Goal: Information Seeking & Learning: Learn about a topic

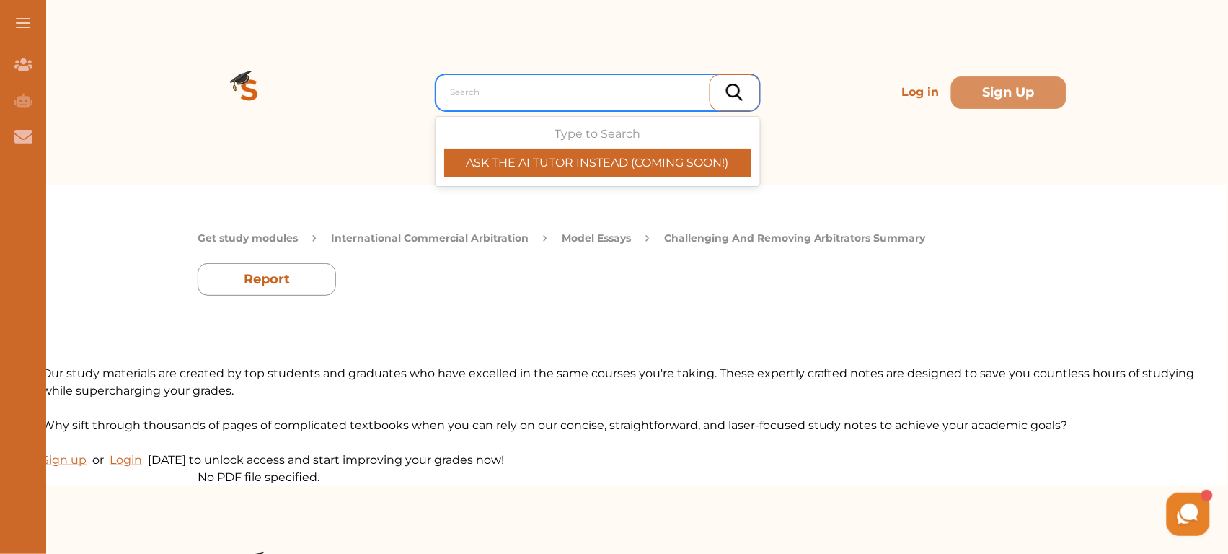
click at [494, 99] on div at bounding box center [601, 92] width 301 height 20
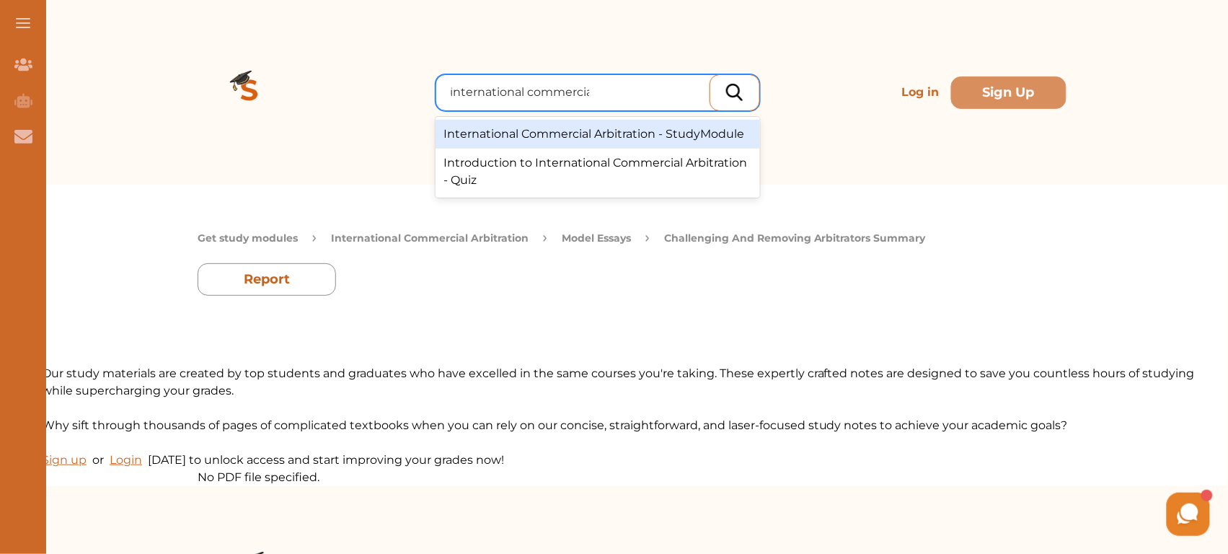
type input "international commercial"
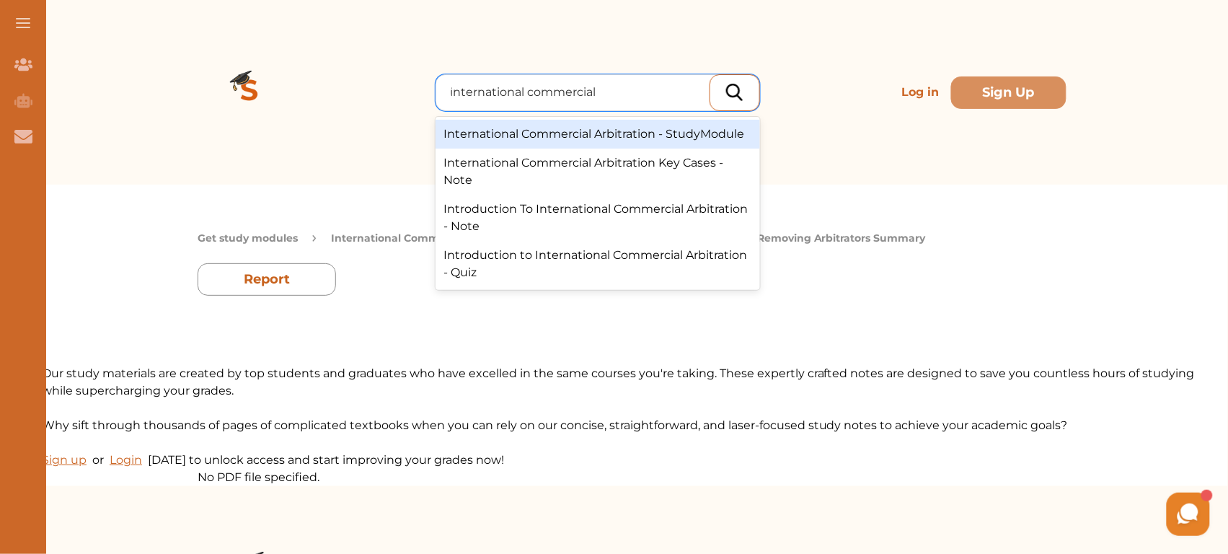
click at [570, 138] on div "International Commercial Arbitration - StudyModule" at bounding box center [598, 134] width 325 height 29
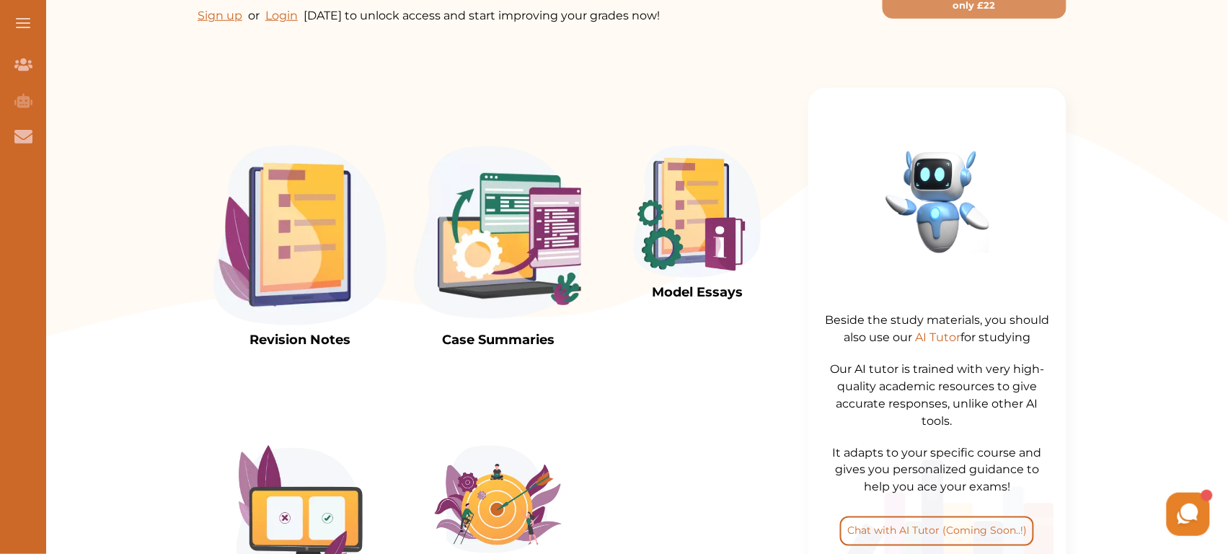
scroll to position [357, 0]
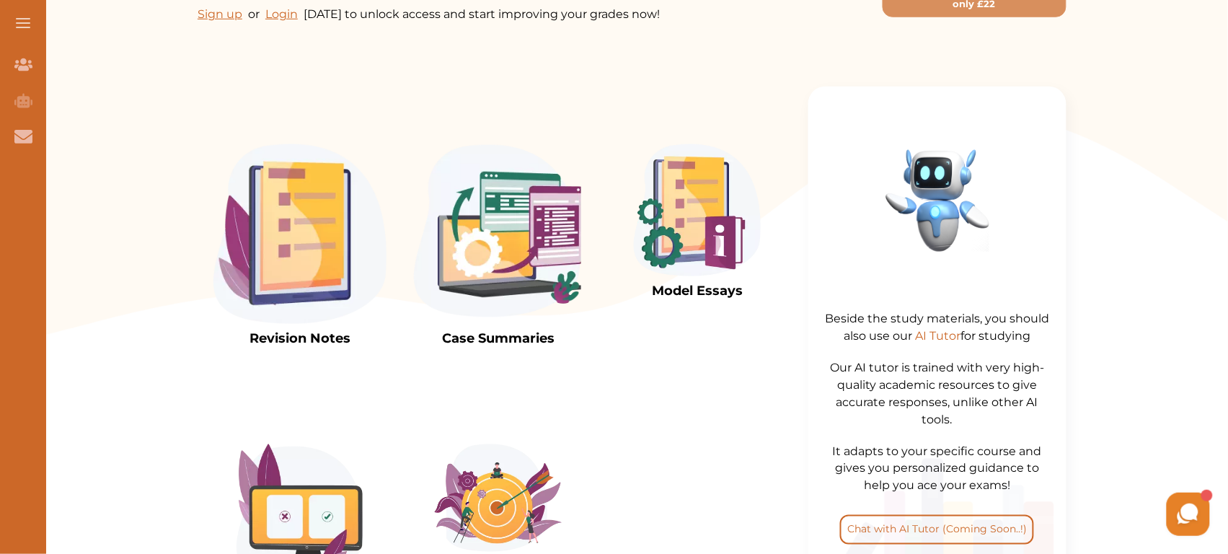
click at [679, 232] on img at bounding box center [697, 210] width 127 height 132
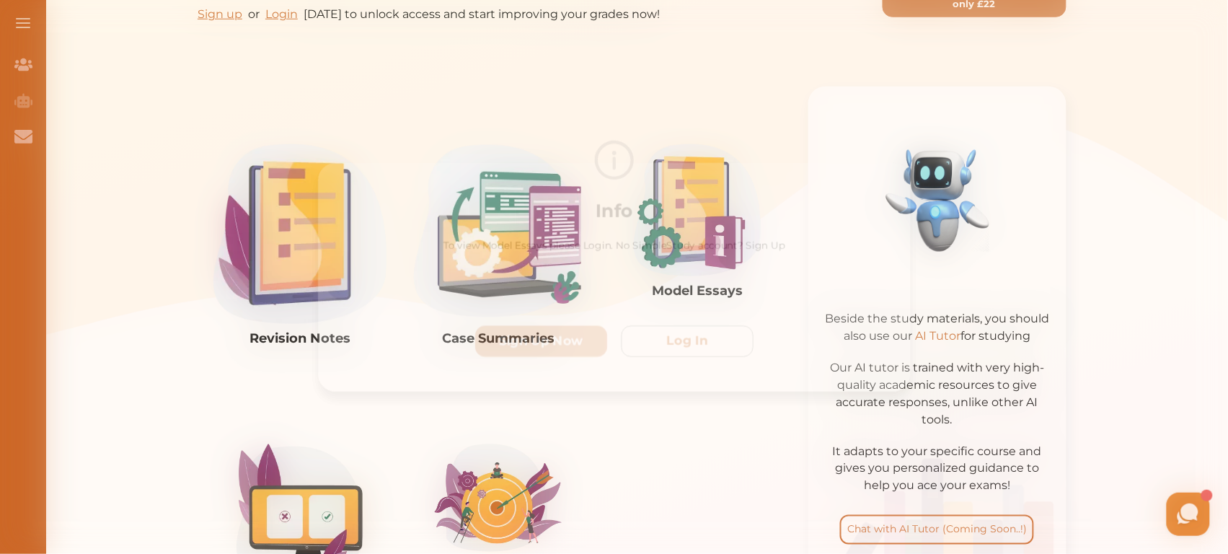
click at [754, 124] on div "Info To view Model Essays please Login. No SimpleStudy account? Sign Up Sign Up…" at bounding box center [614, 277] width 1228 height 554
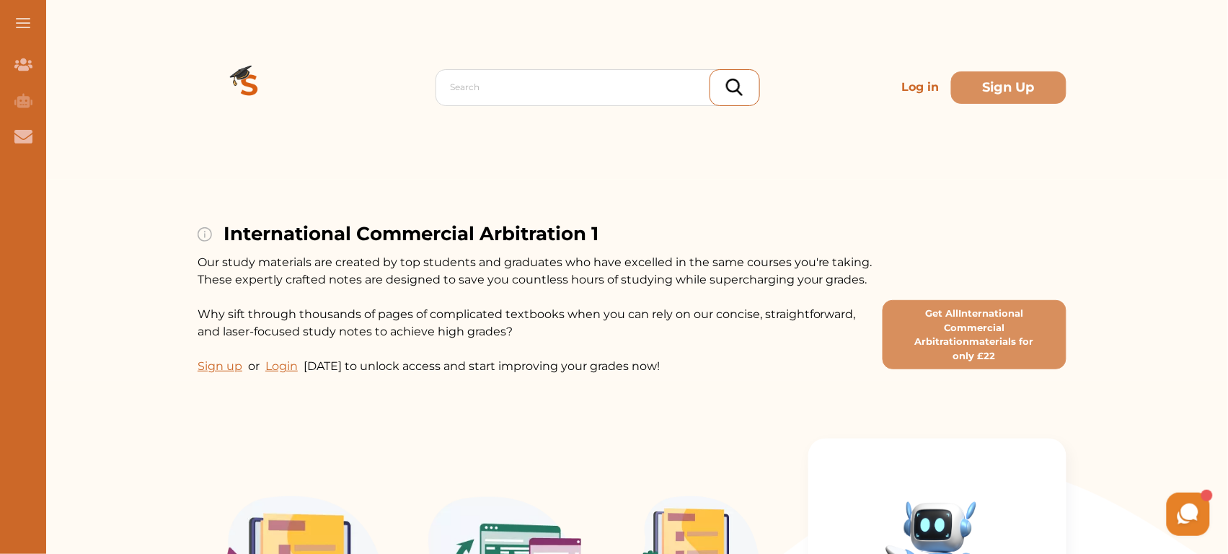
scroll to position [0, 0]
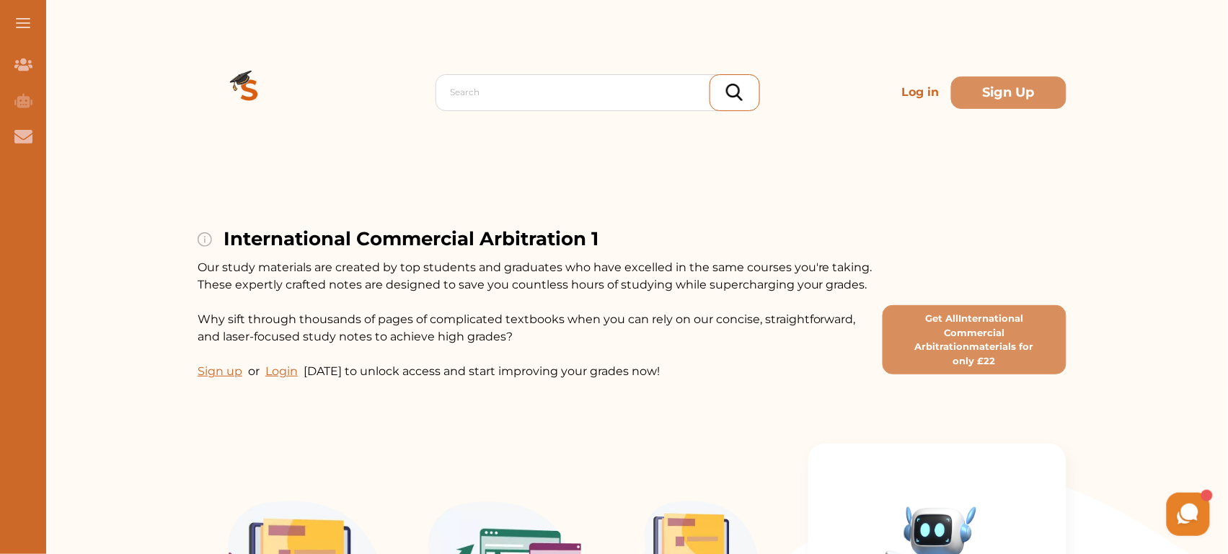
click at [927, 97] on p "Log in" at bounding box center [920, 92] width 49 height 29
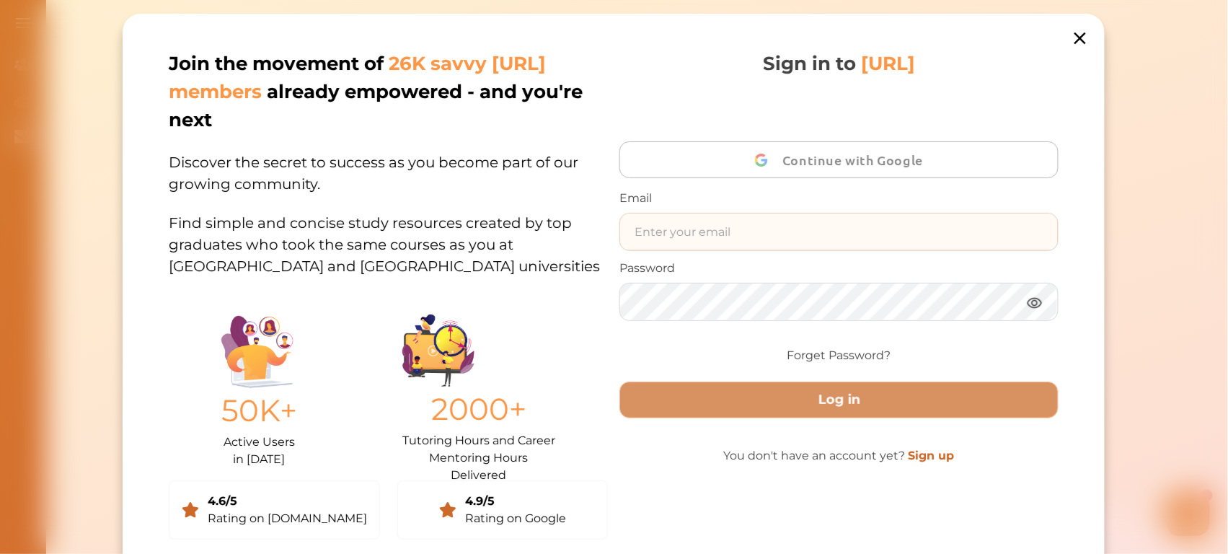
type input "ali48293@gmail.com"
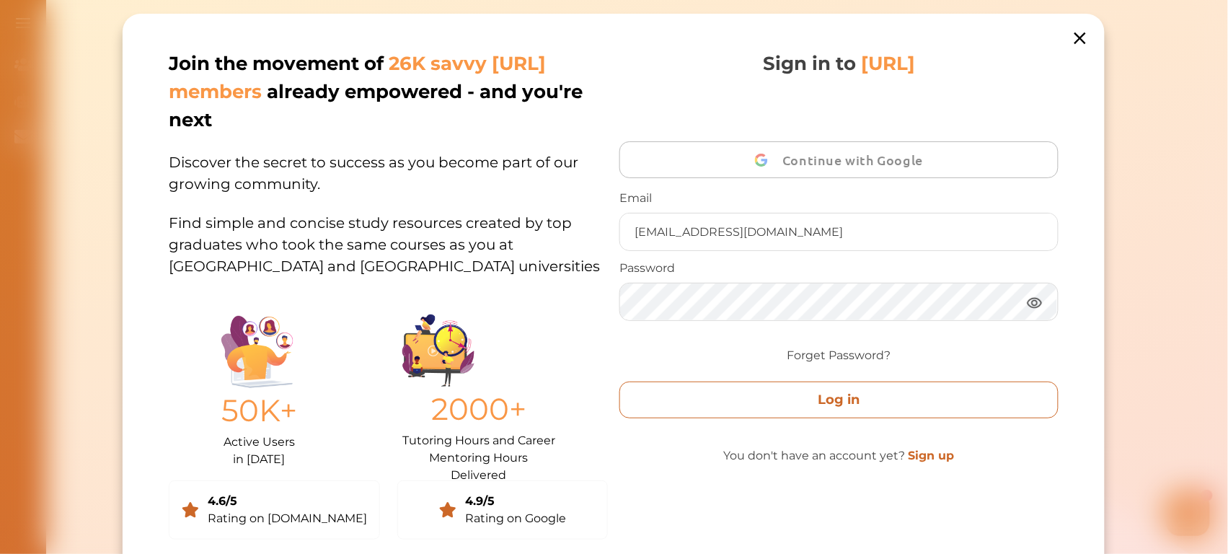
click at [728, 406] on button "Log in" at bounding box center [839, 400] width 439 height 37
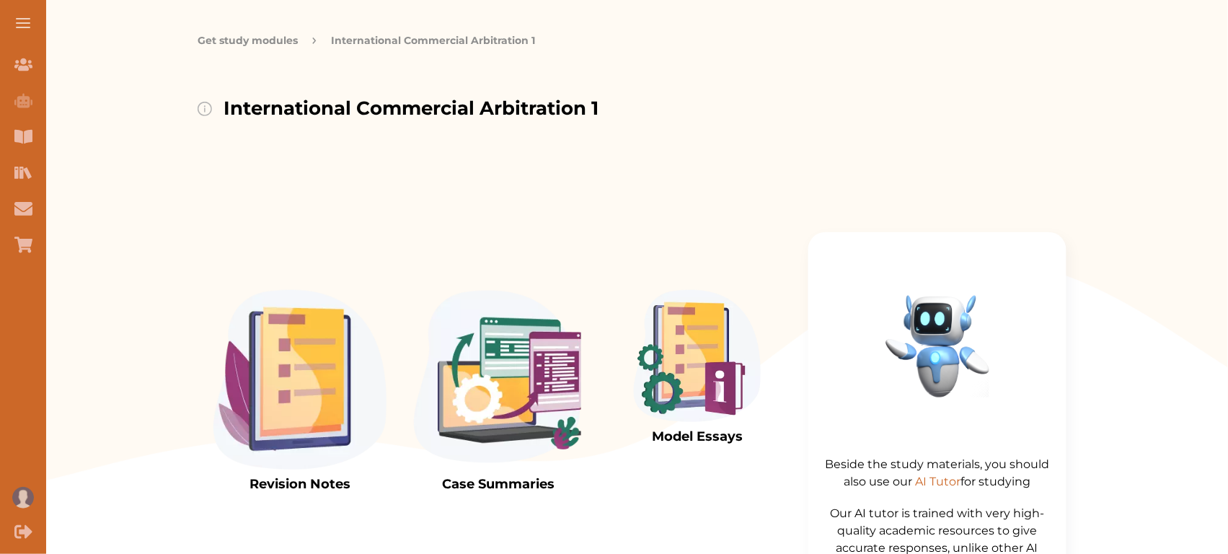
scroll to position [109, 0]
click at [687, 329] on img at bounding box center [697, 357] width 127 height 132
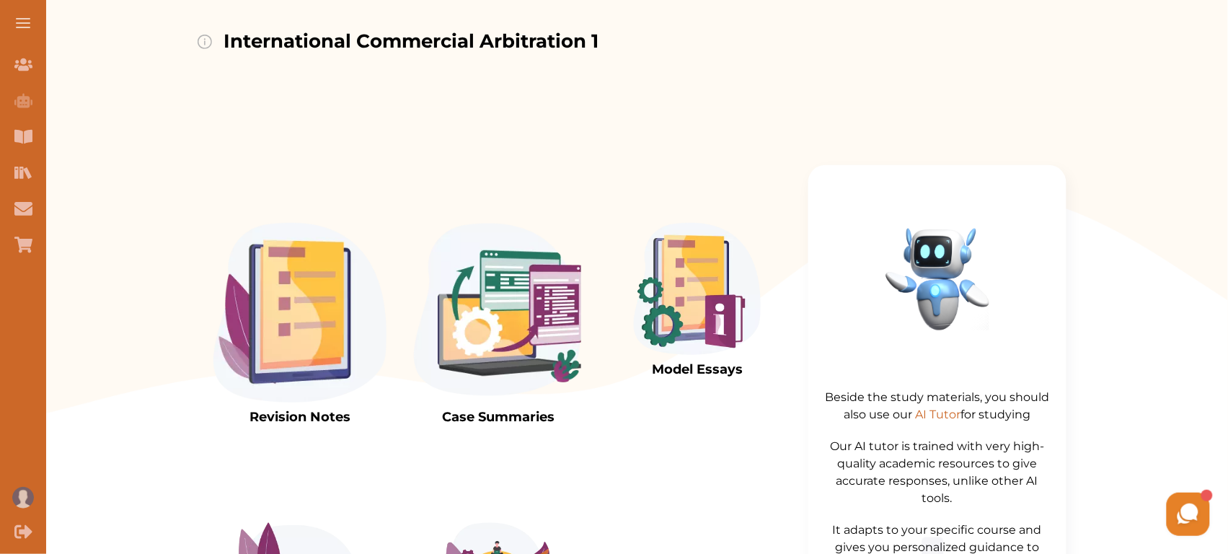
scroll to position [169, 0]
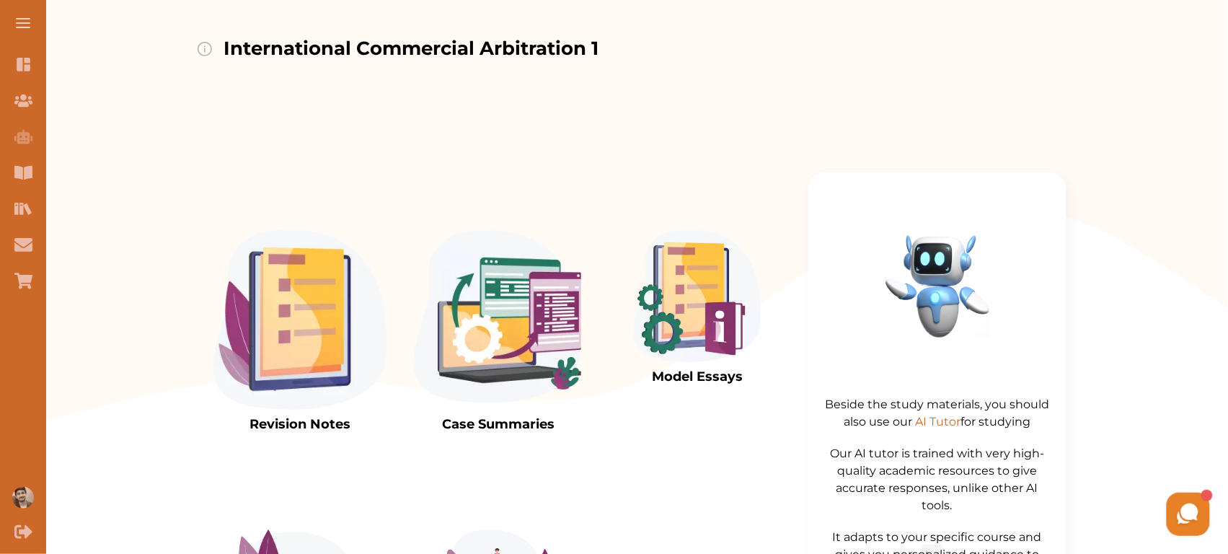
click at [696, 283] on img at bounding box center [697, 296] width 127 height 132
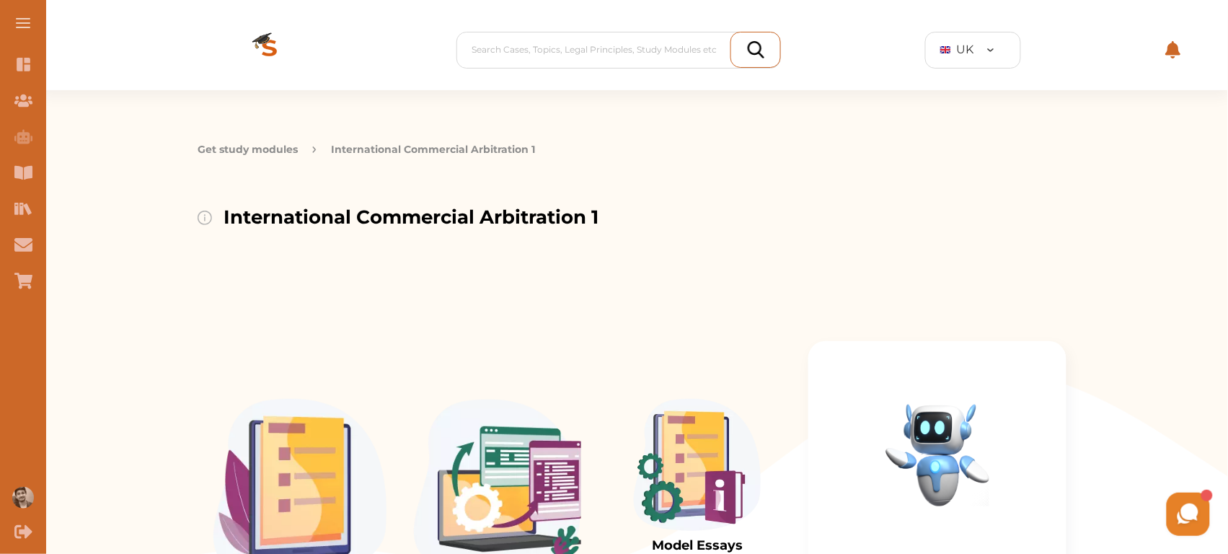
scroll to position [0, 0]
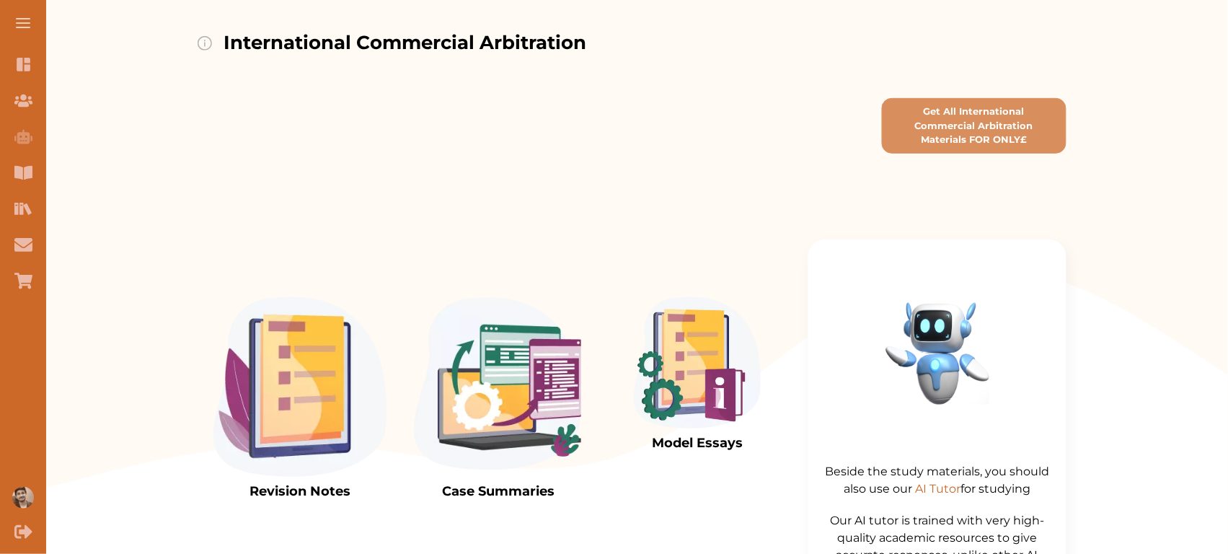
scroll to position [198, 0]
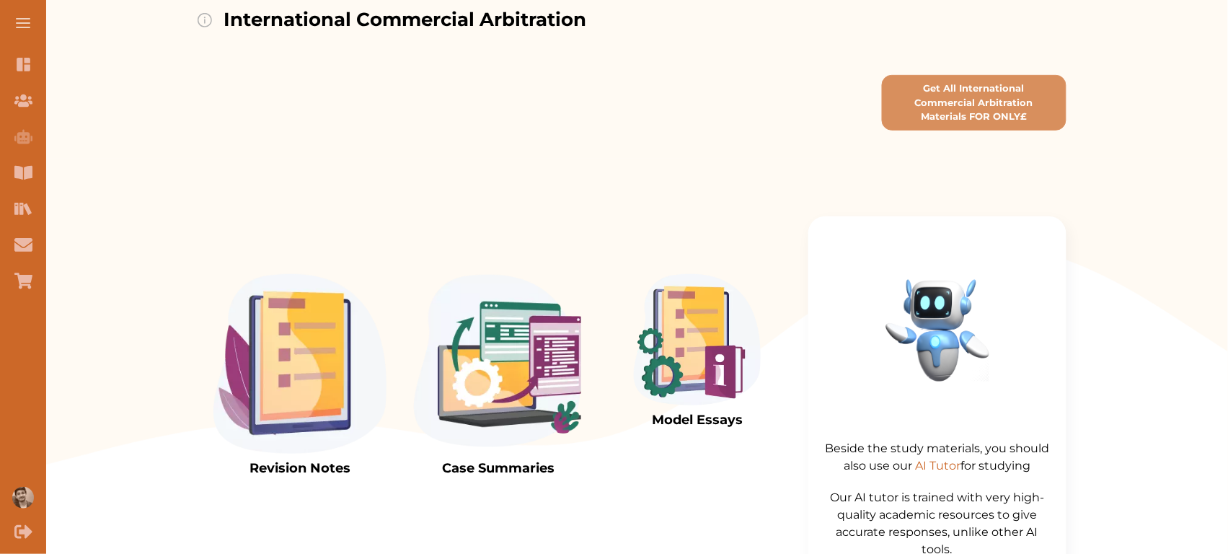
click at [698, 353] on img at bounding box center [697, 340] width 127 height 132
